Goal: Find contact information: Find contact information

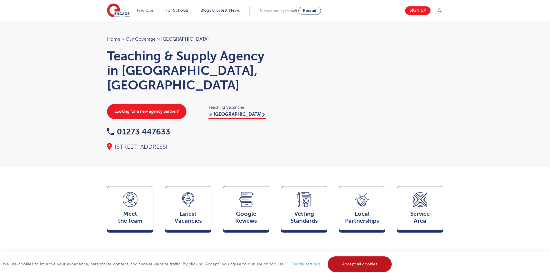
click at [364, 261] on link "Accept all cookies" at bounding box center [360, 264] width 64 height 16
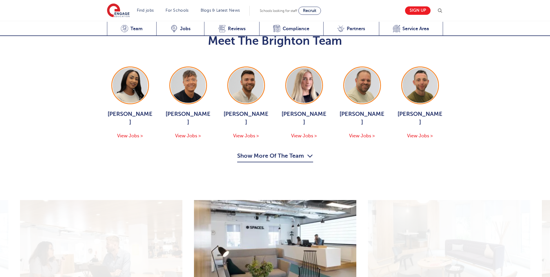
scroll to position [616, 0]
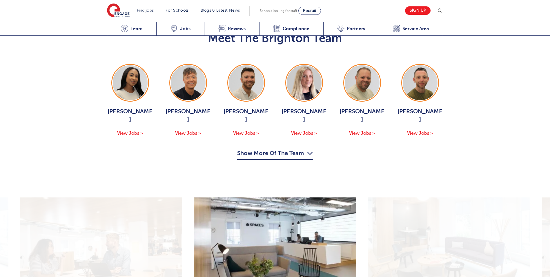
click at [310, 149] on icon "button" at bounding box center [310, 153] width 6 height 9
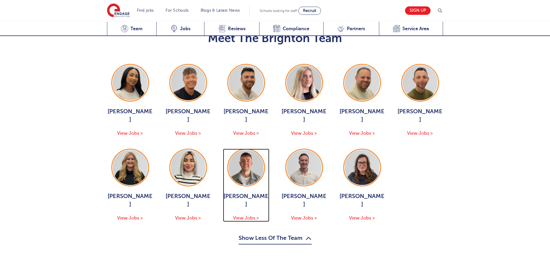
click at [245, 150] on img at bounding box center [246, 167] width 35 height 35
